Goal: Navigation & Orientation: Find specific page/section

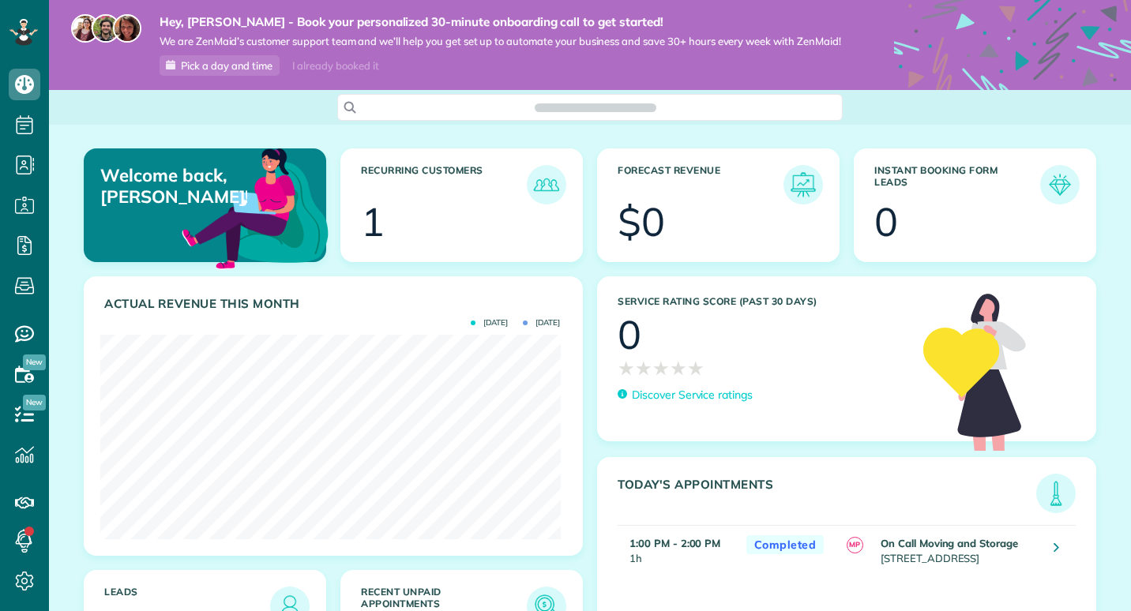
scroll to position [205, 460]
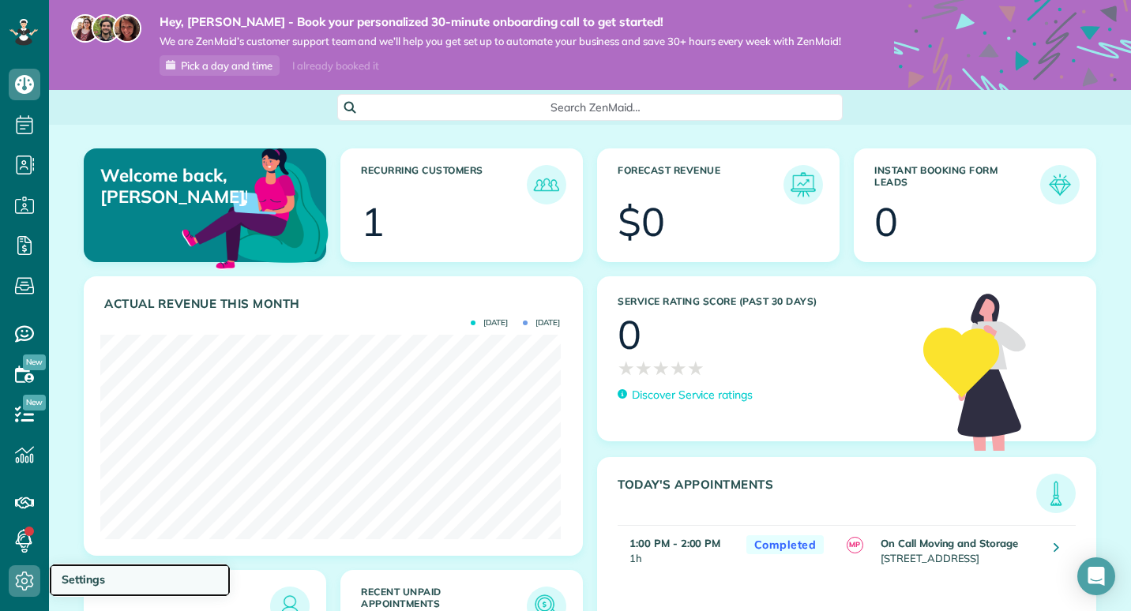
click at [88, 579] on span "Settings" at bounding box center [83, 580] width 43 height 14
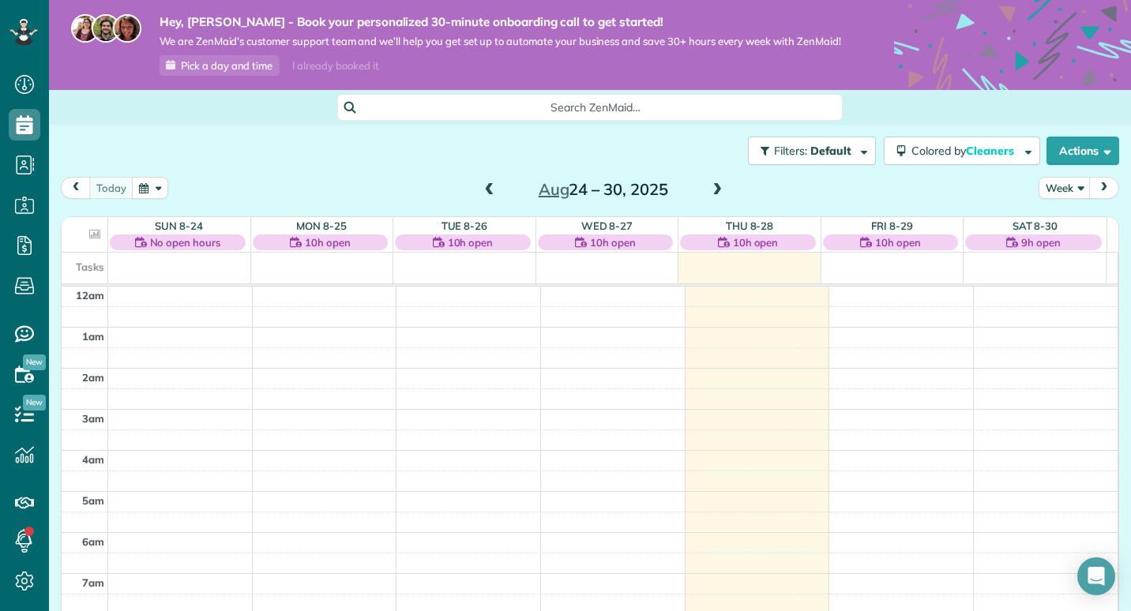
scroll to position [7, 7]
click at [502, 151] on div "Filters: Default Colored by Cleaners Color by Cleaner Color by Team Color by St…" at bounding box center [590, 151] width 1082 height 52
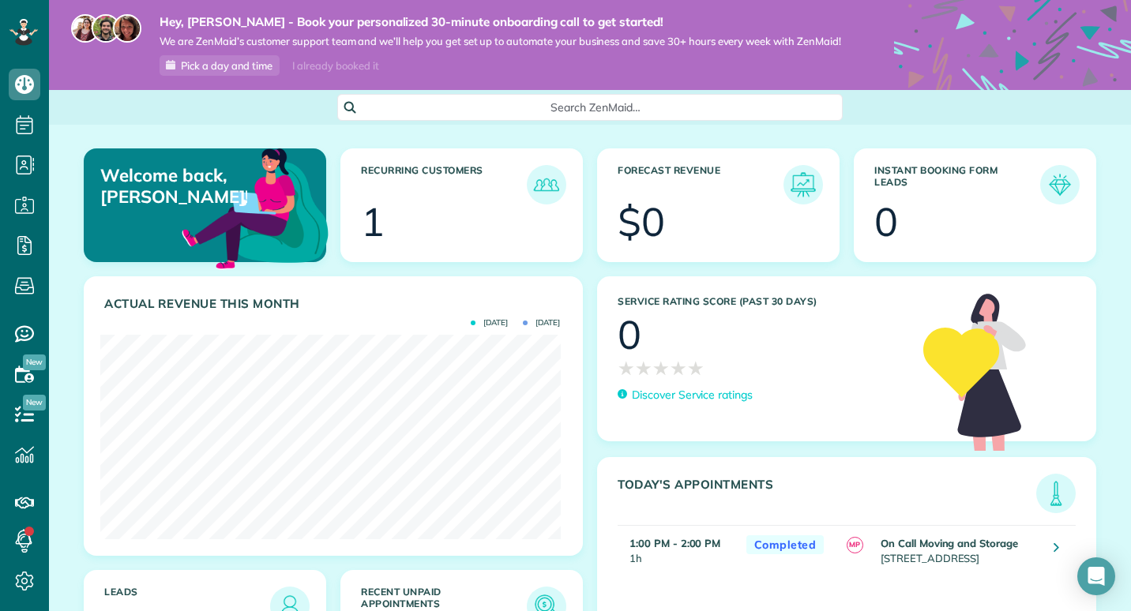
scroll to position [145, 0]
